Goal: Transaction & Acquisition: Download file/media

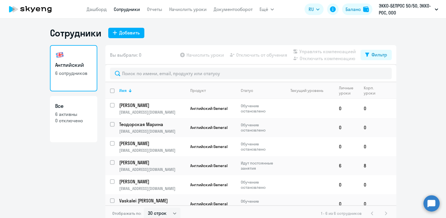
select select "30"
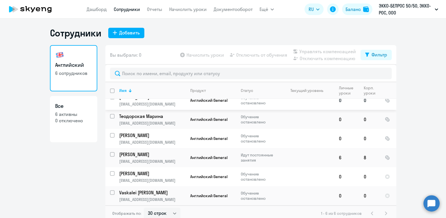
scroll to position [3, 0]
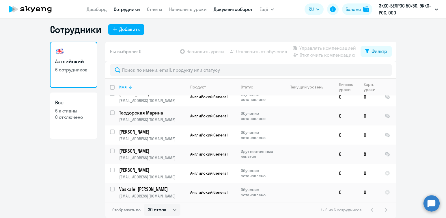
click at [238, 8] on link "Документооборот" at bounding box center [233, 9] width 39 height 6
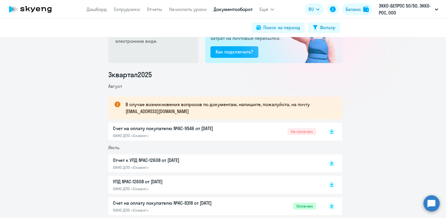
scroll to position [58, 0]
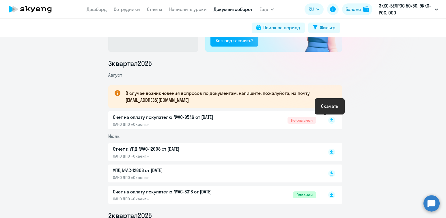
click at [330, 120] on icon at bounding box center [331, 119] width 3 height 3
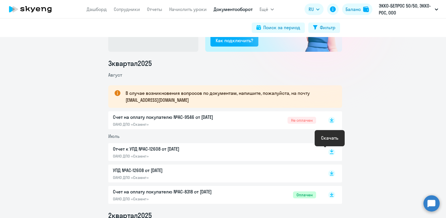
click at [330, 151] on icon at bounding box center [331, 150] width 3 height 3
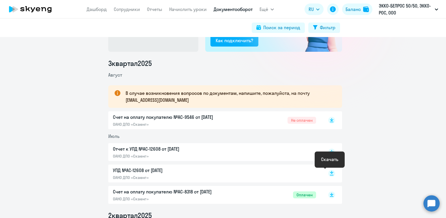
click at [329, 174] on rect at bounding box center [331, 173] width 7 height 7
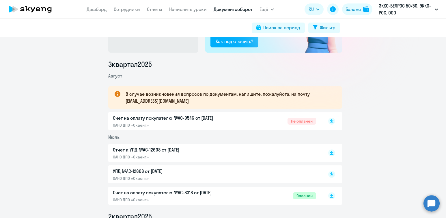
scroll to position [26, 0]
